Goal: Task Accomplishment & Management: Use online tool/utility

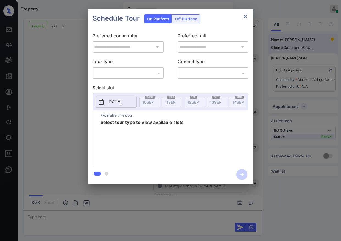
scroll to position [366, 0]
click at [136, 70] on body "Property [PERSON_NAME] Online Set yourself offline Set yourself on break Profil…" at bounding box center [170, 120] width 341 height 241
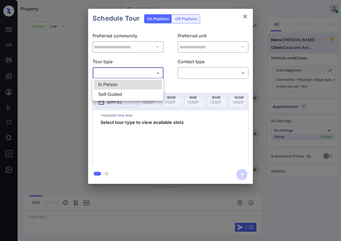
click at [126, 82] on li "In Person" at bounding box center [128, 85] width 68 height 10
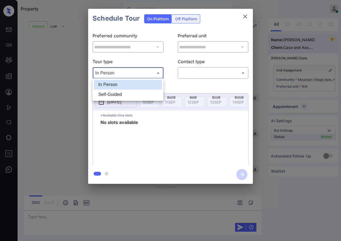
click at [134, 75] on body "Property [PERSON_NAME] Online Set yourself offline Set yourself on break Profil…" at bounding box center [170, 120] width 341 height 241
click at [129, 89] on li "Self-Guided" at bounding box center [128, 94] width 68 height 10
type input "**********"
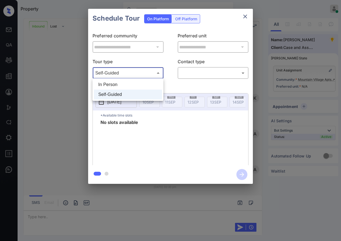
click at [140, 79] on ul "In Person Self-Guided" at bounding box center [128, 89] width 71 height 23
click at [241, 16] on div at bounding box center [170, 120] width 341 height 241
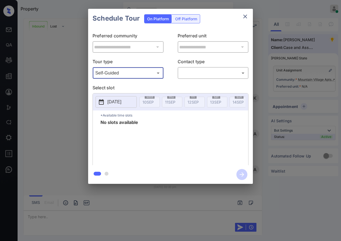
click at [244, 16] on icon "close" at bounding box center [245, 16] width 7 height 7
